Goal: Transaction & Acquisition: Purchase product/service

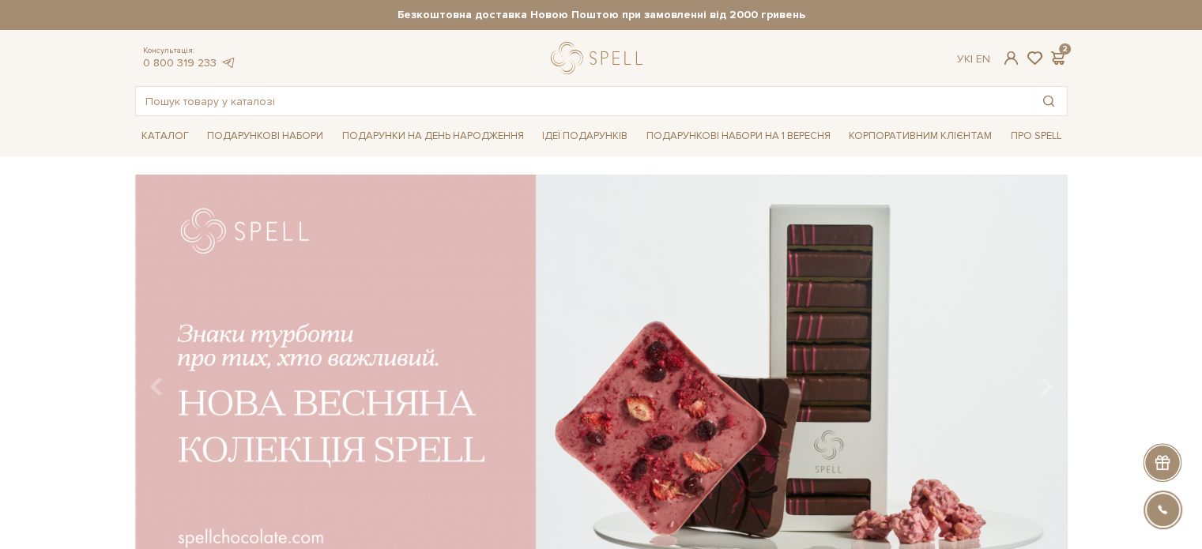
click at [1140, 132] on div "Каталог Всі солодощі Дивитись всі" at bounding box center [601, 136] width 1202 height 40
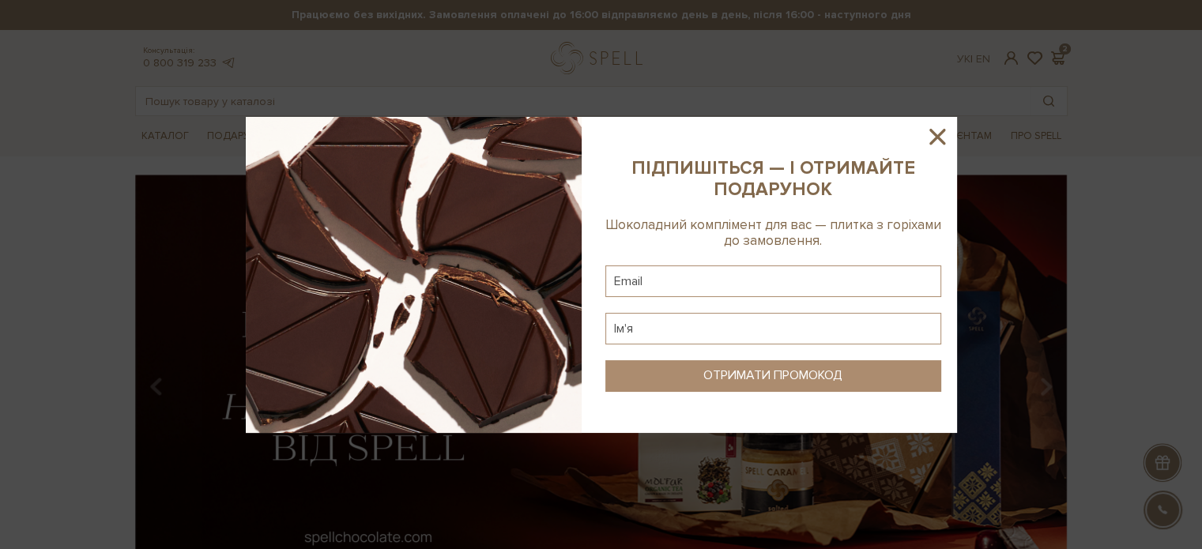
click at [940, 135] on icon at bounding box center [938, 137] width 16 height 16
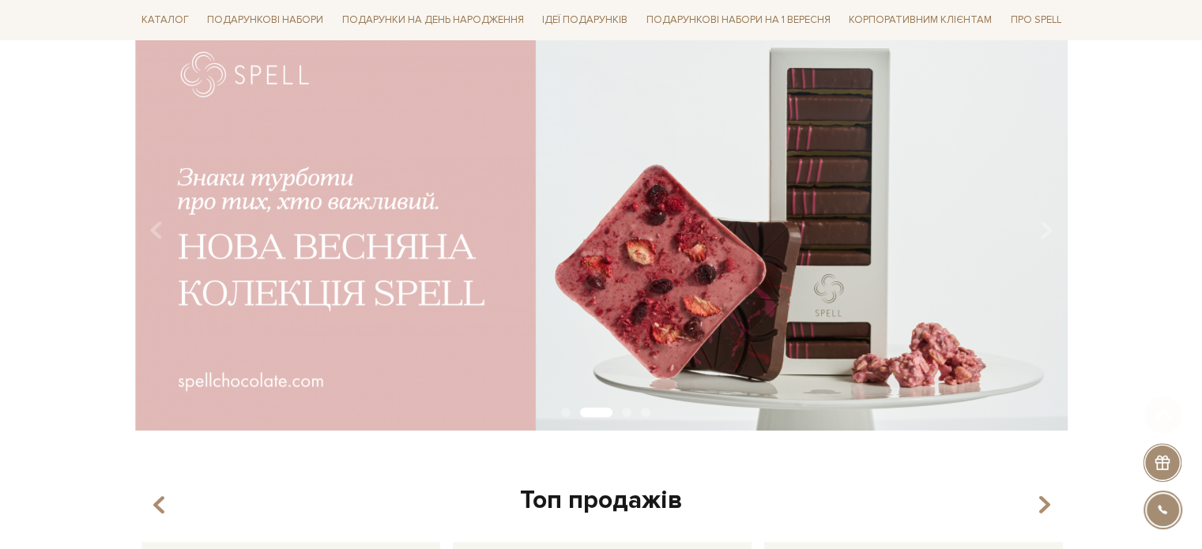
scroll to position [158, 0]
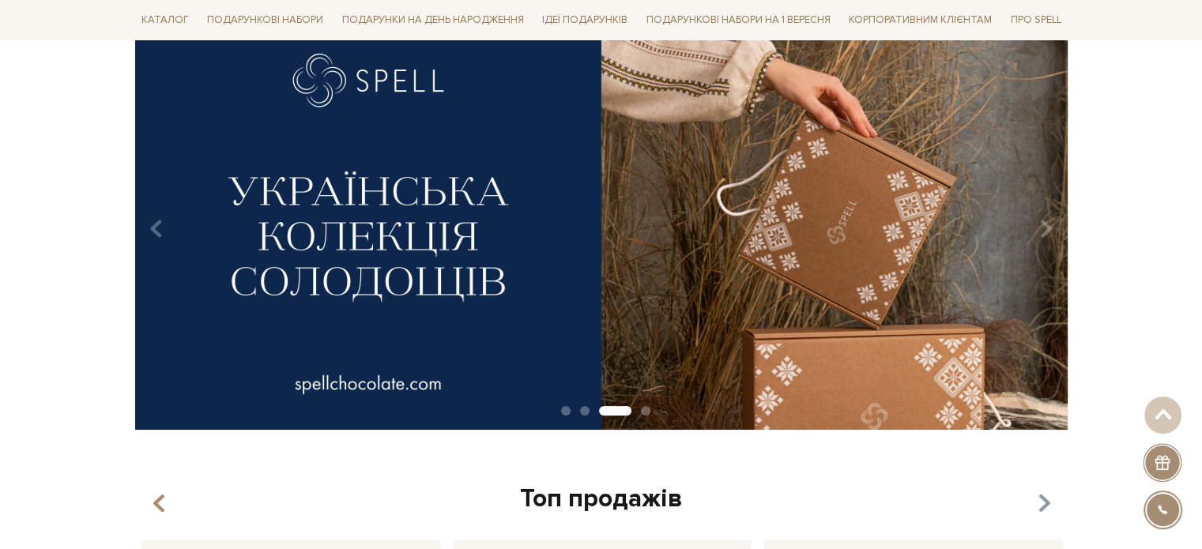
click at [1045, 499] on icon "button" at bounding box center [1043, 504] width 13 height 27
click at [667, 312] on img at bounding box center [601, 223] width 933 height 413
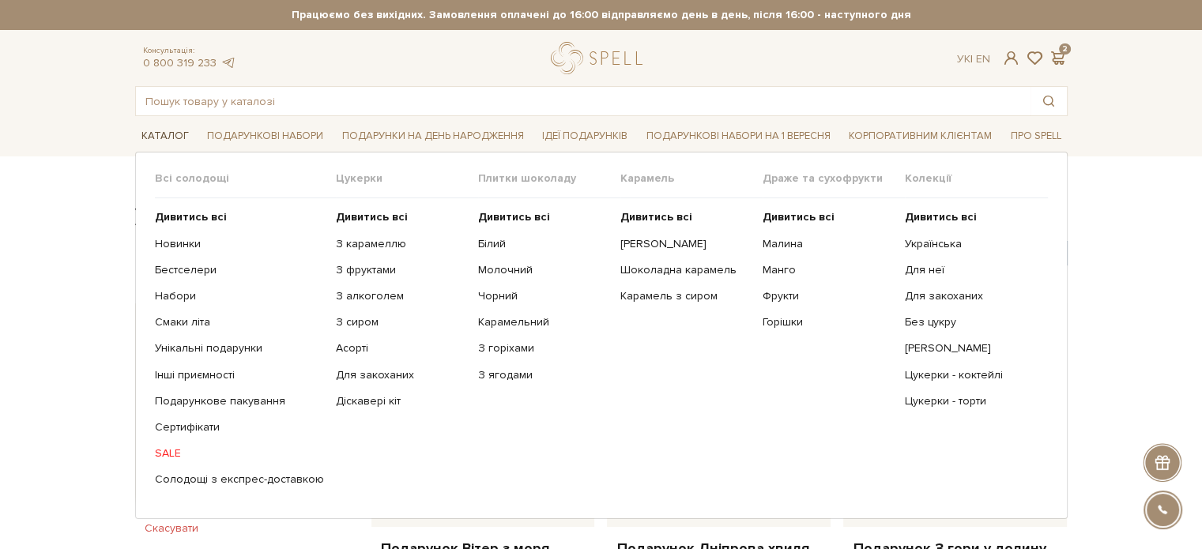
click at [165, 136] on link "Каталог" at bounding box center [165, 136] width 60 height 25
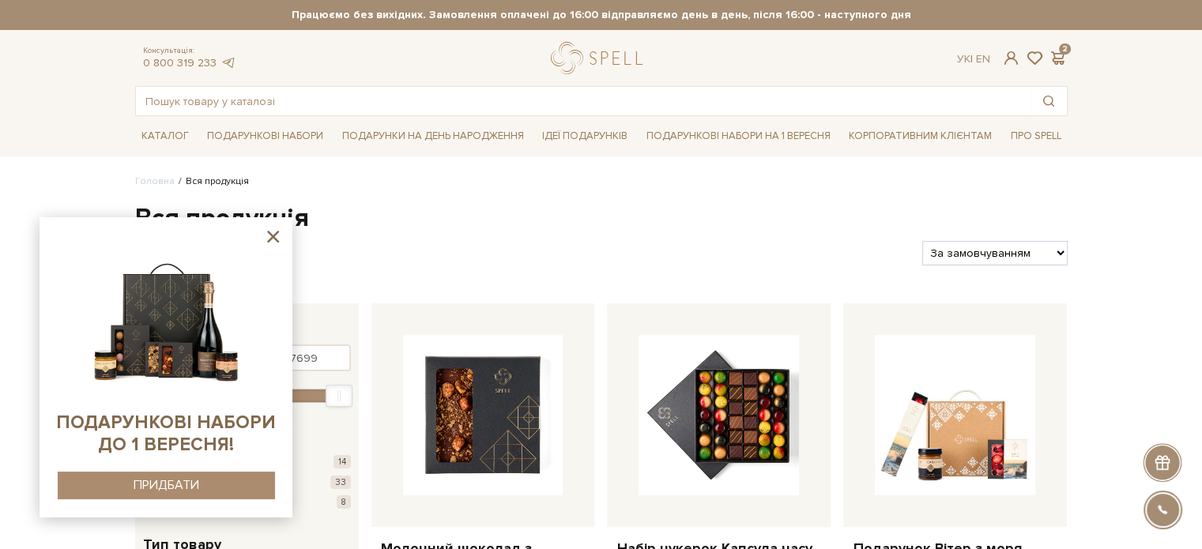
click at [278, 240] on icon at bounding box center [273, 237] width 20 height 20
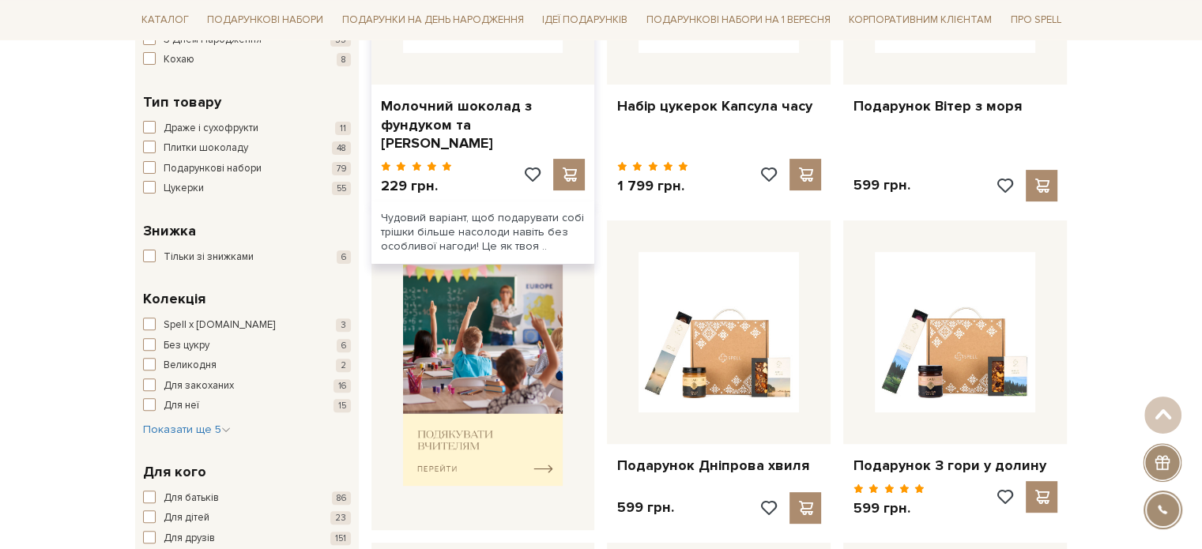
scroll to position [474, 0]
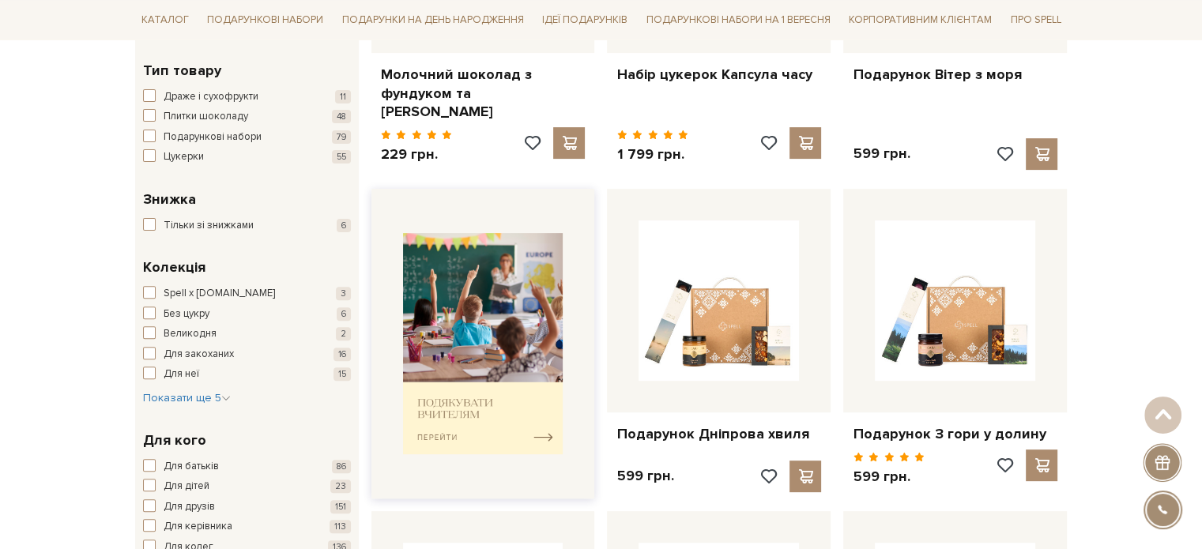
click at [492, 323] on img at bounding box center [483, 344] width 160 height 222
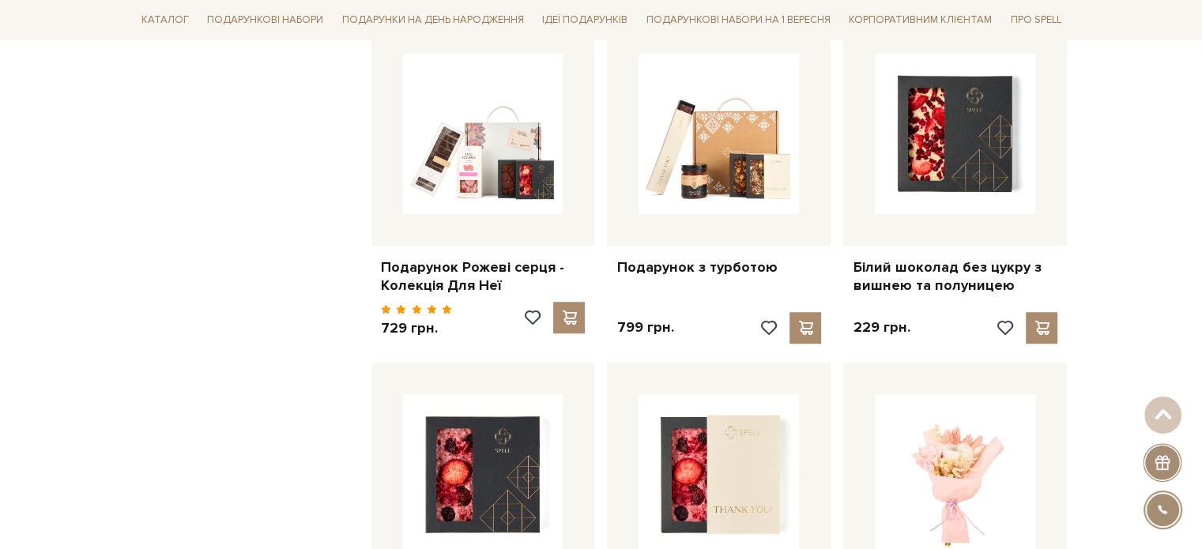
scroll to position [1344, 0]
